Goal: Information Seeking & Learning: Check status

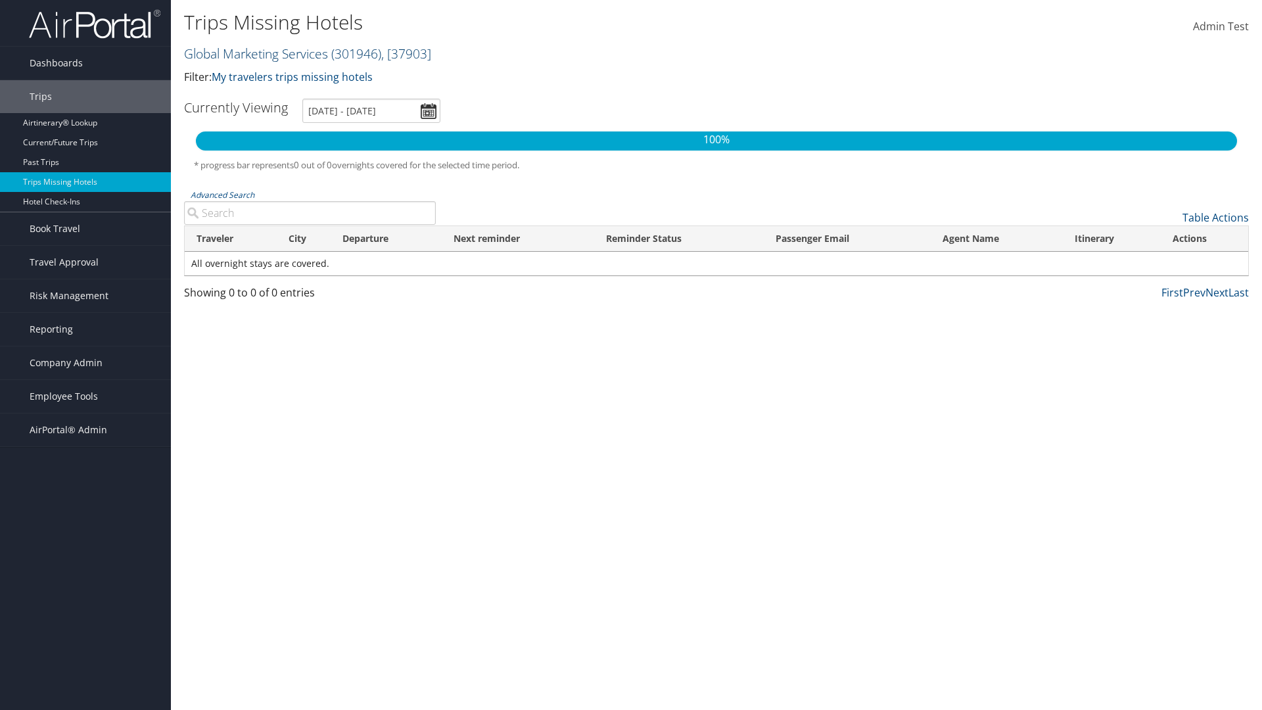
click at [254, 53] on link "Global Marketing Services ( 301946 ) , [ 37903 ]" at bounding box center [307, 54] width 247 height 18
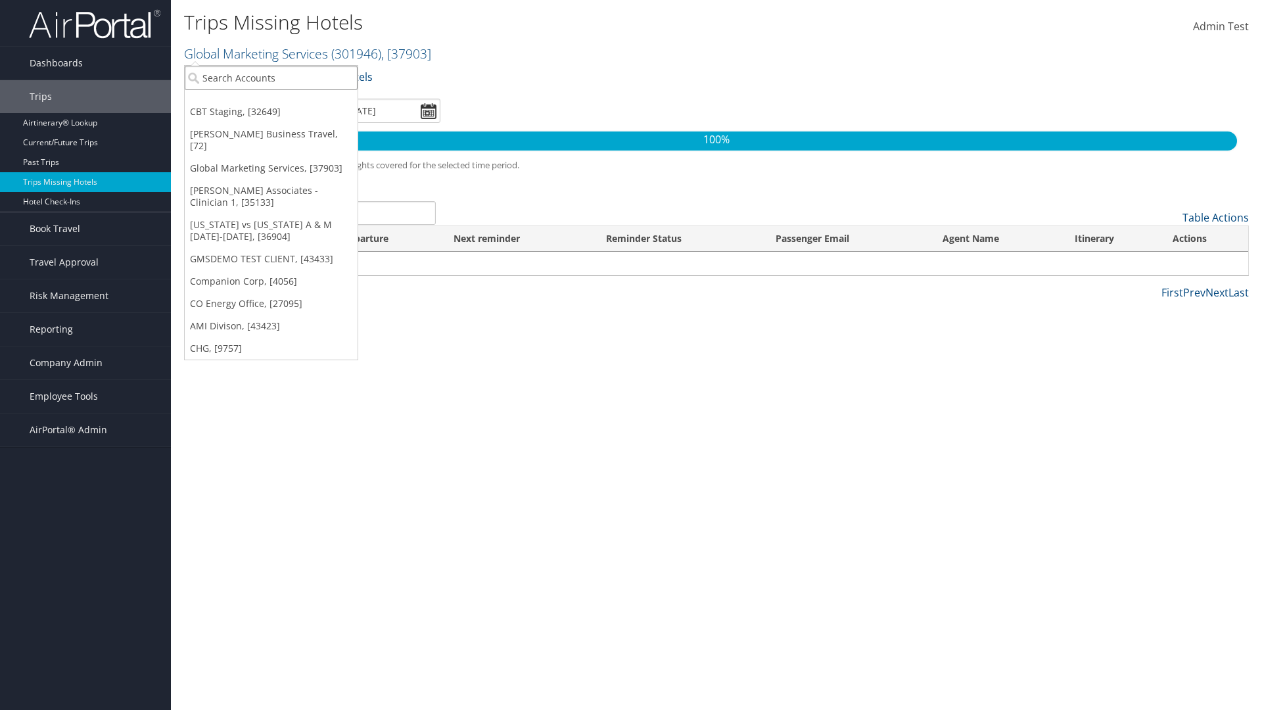
click at [271, 78] on input "search" at bounding box center [271, 78] width 173 height 24
type input "[PERSON_NAME] Business Travel"
click at [289, 114] on div "Account" at bounding box center [289, 114] width 224 height 12
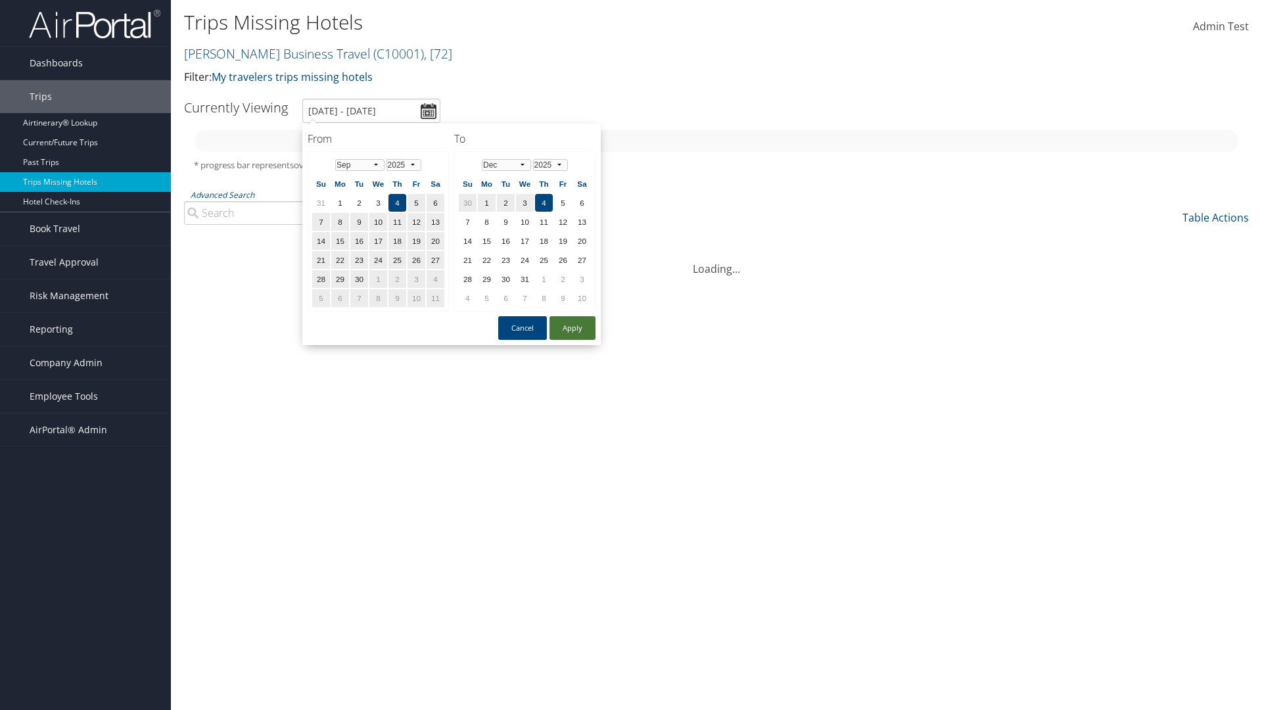
click at [572, 328] on button "Apply" at bounding box center [572, 328] width 46 height 24
type input "[DATE] - [DATE]"
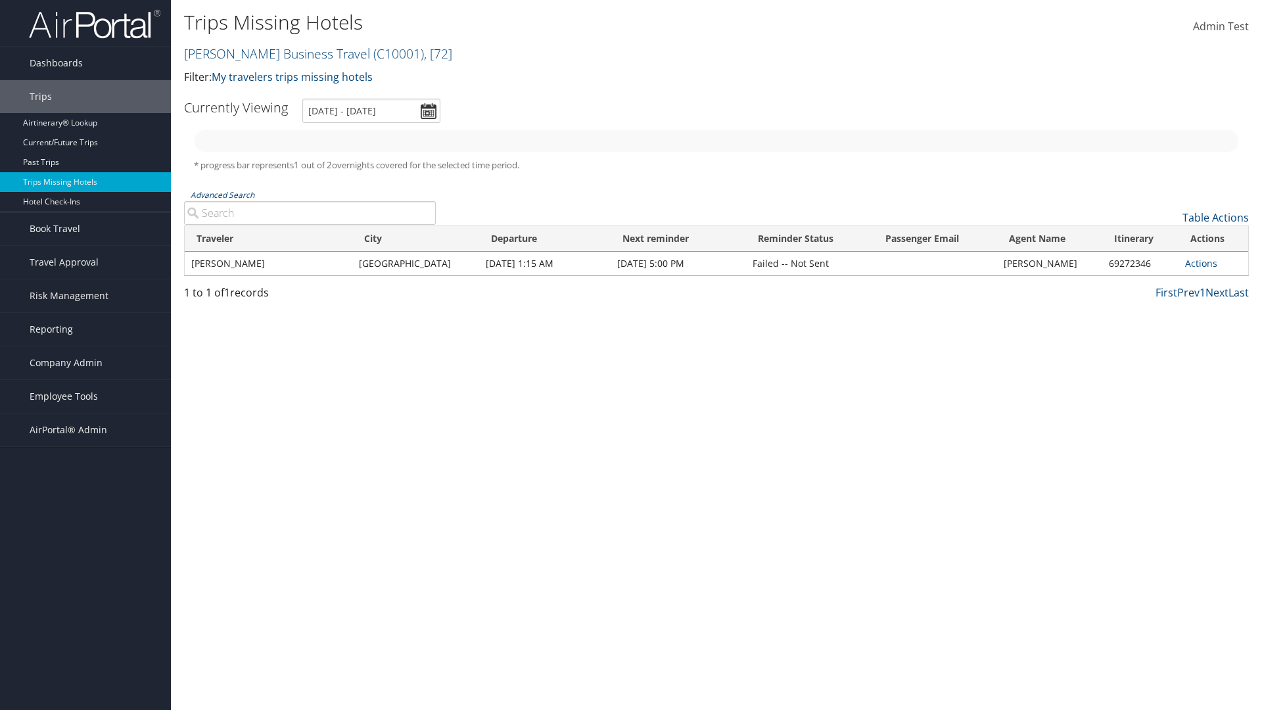
click at [222, 194] on link "Advanced Search" at bounding box center [223, 194] width 64 height 11
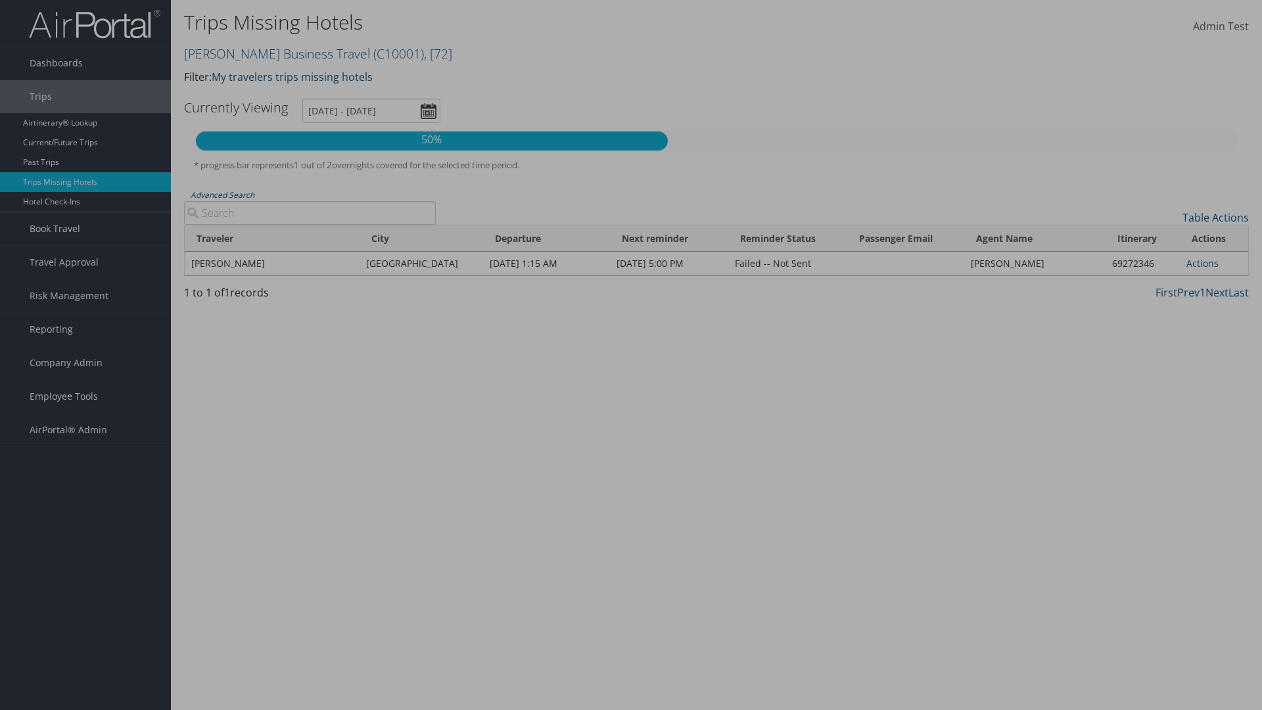
type input "Rio De Janeiro"
type input "CLAYTON"
click at [0, 0] on input "1/1/2025" at bounding box center [0, 0] width 0 height 0
type input "CLAYTON"
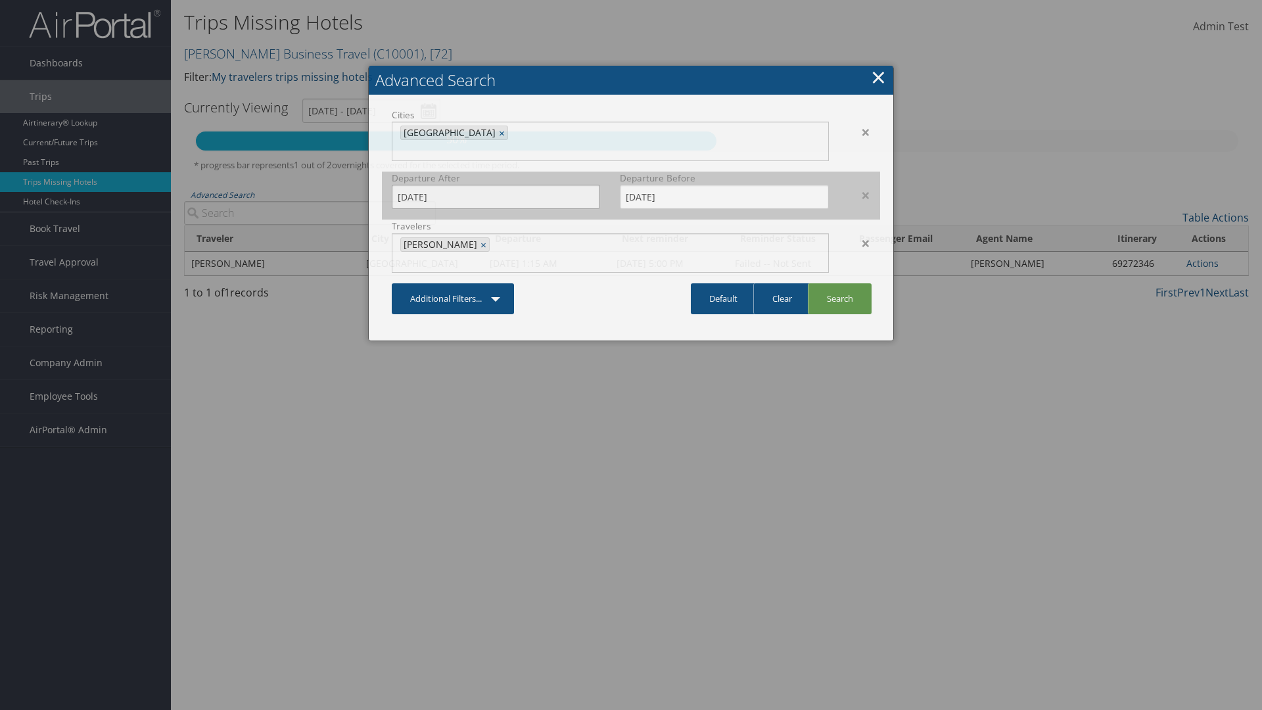
type input "11/01/2024"
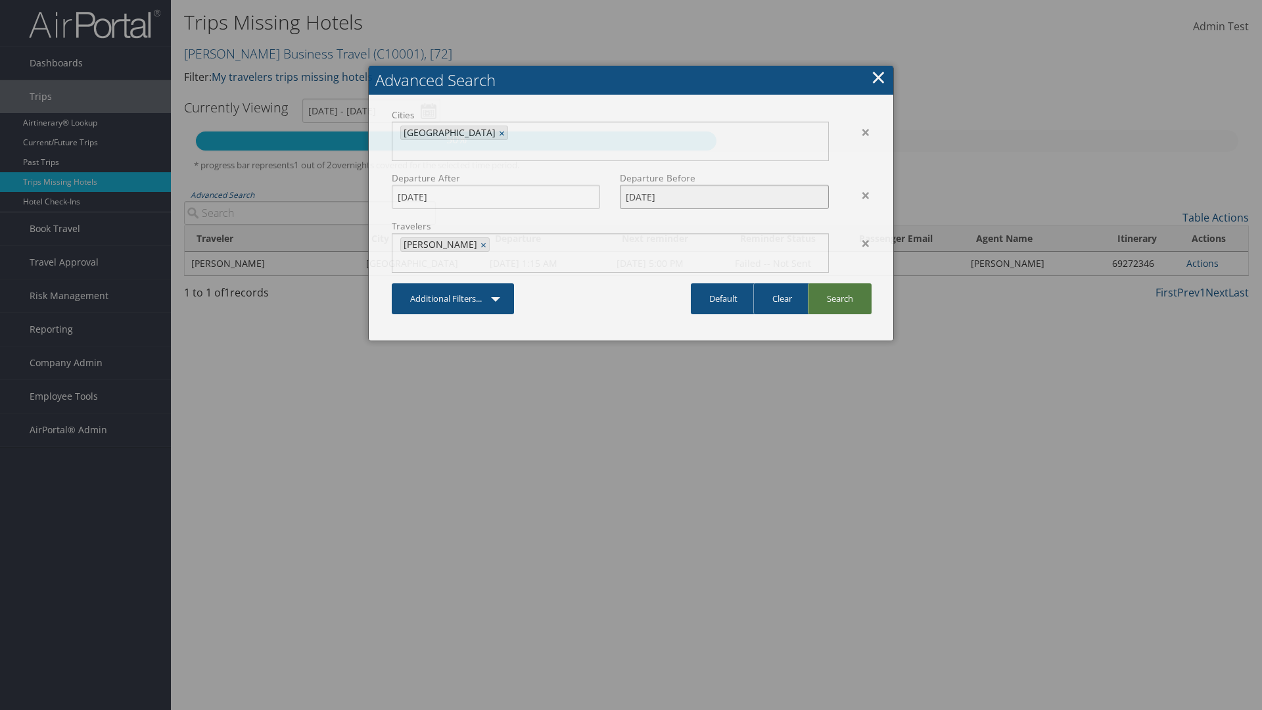
click at [724, 185] on input "3/31/2025" at bounding box center [724, 197] width 208 height 24
type input "02/15/2025"
click at [839, 283] on link "Search" at bounding box center [840, 298] width 64 height 31
type input "11/1/2024 - 2/15/2025"
